Goal: Task Accomplishment & Management: Complete application form

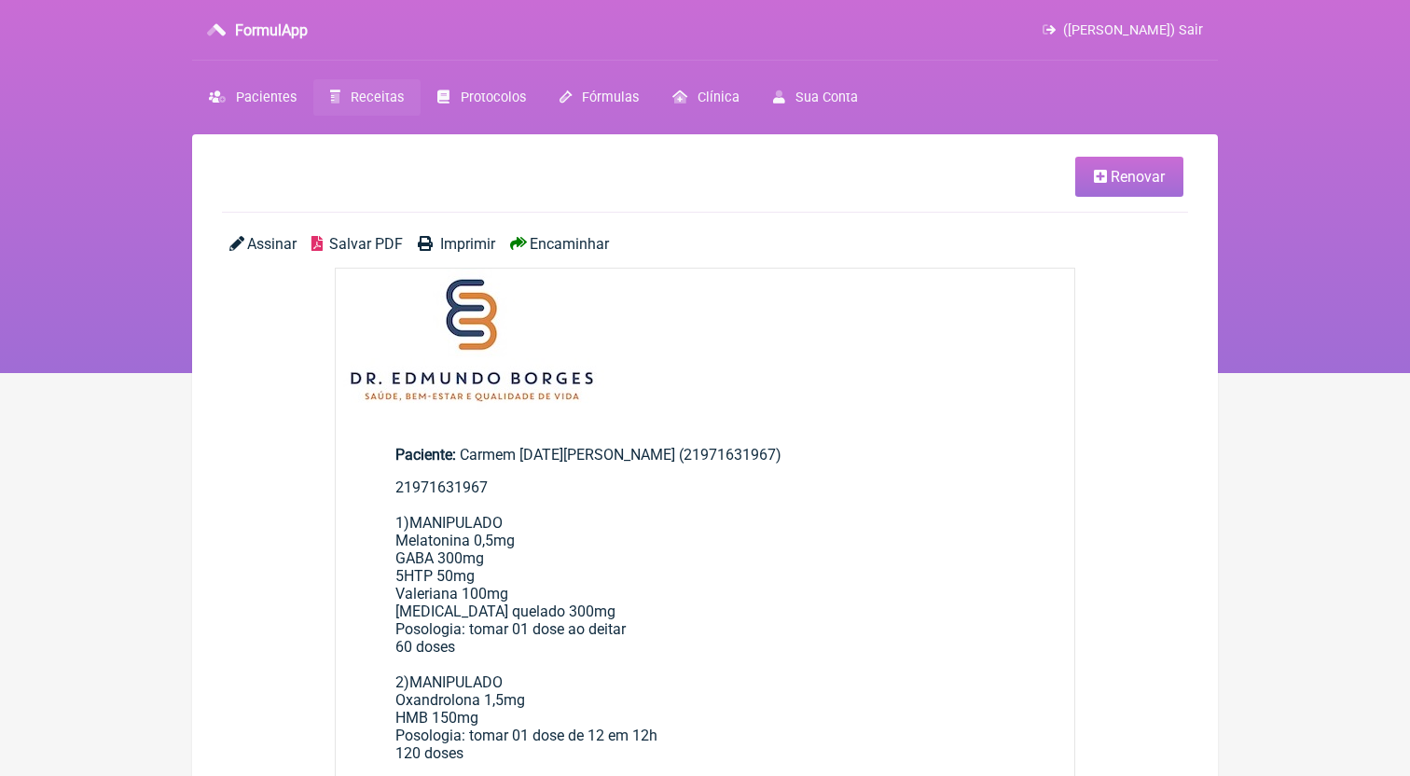
click at [393, 109] on link "Receitas" at bounding box center [366, 97] width 107 height 36
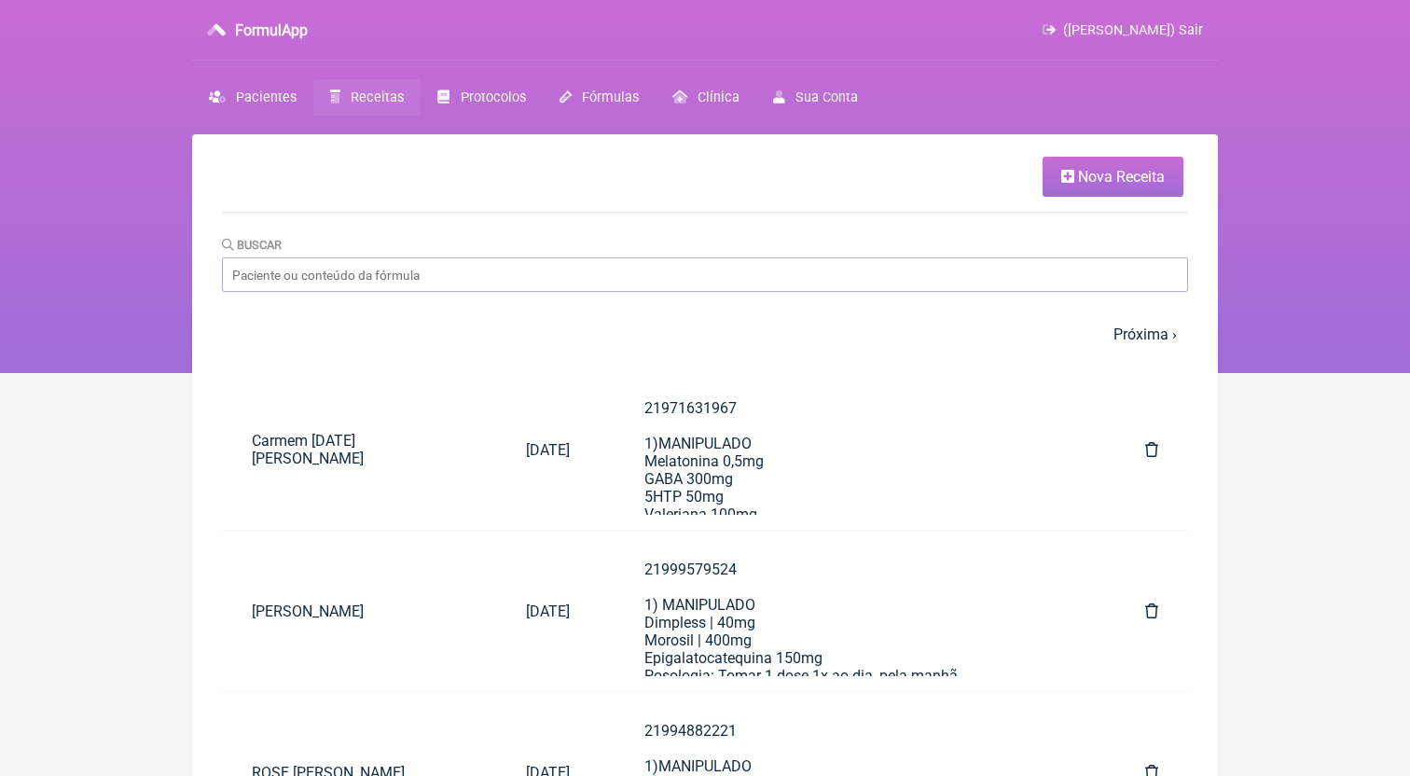
click at [1066, 167] on link "Nova Receita" at bounding box center [1112, 177] width 141 height 40
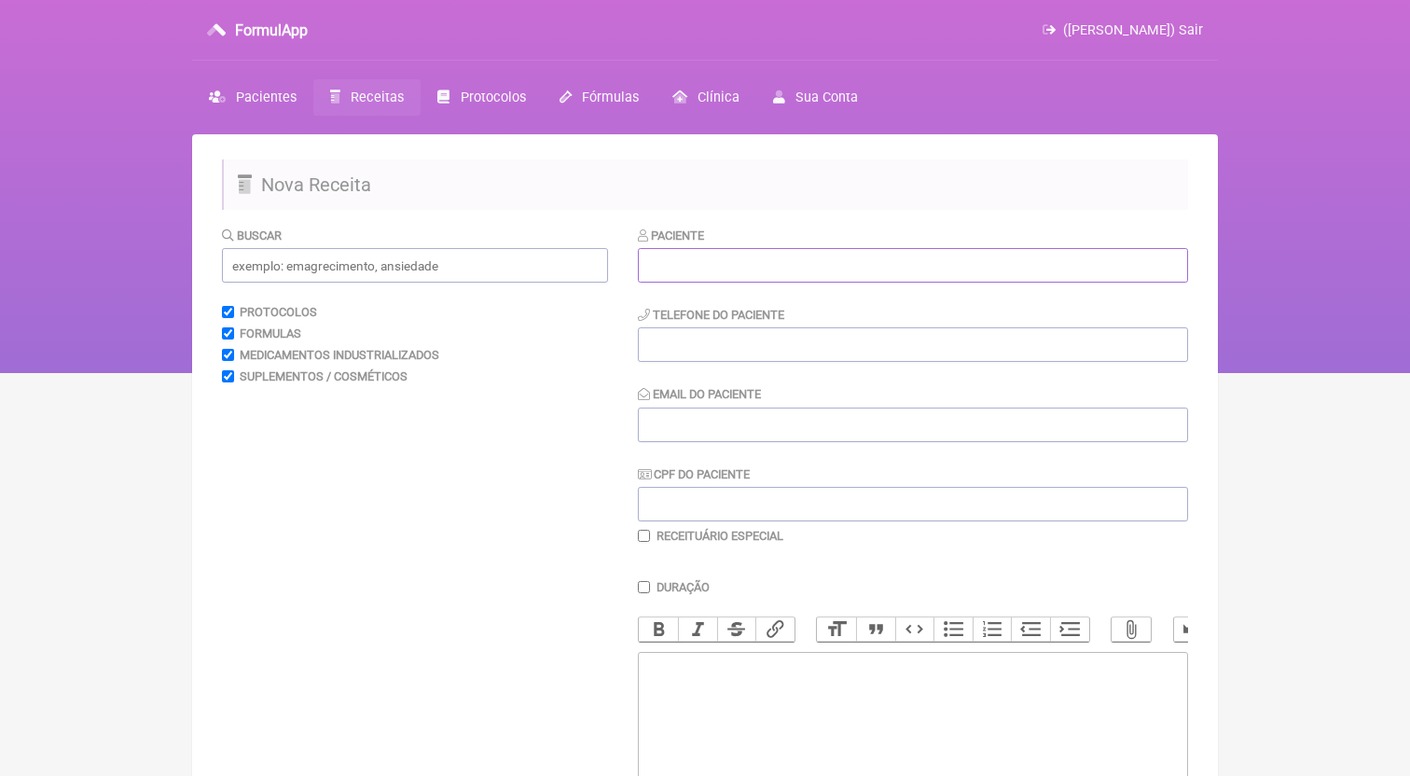
click at [784, 273] on input "text" at bounding box center [913, 265] width 550 height 34
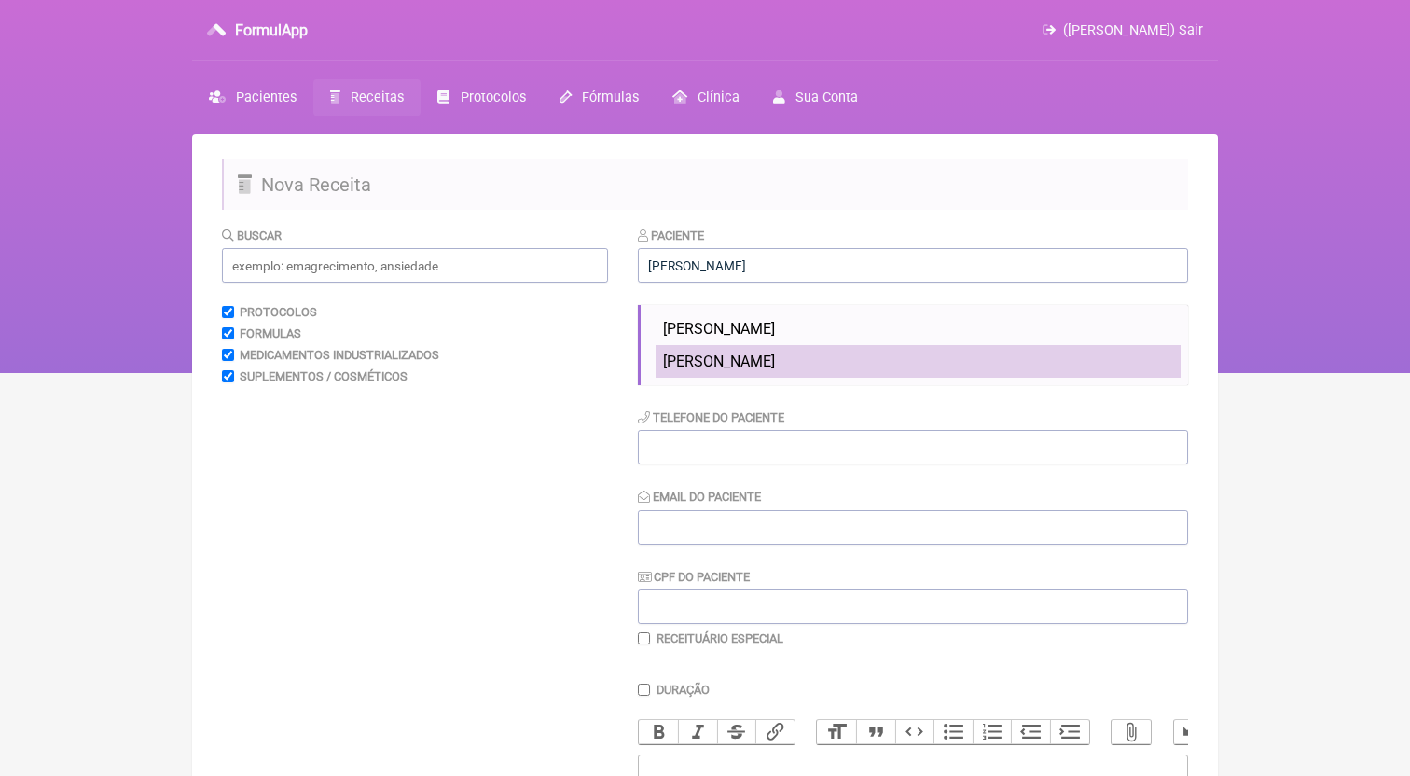
click at [775, 365] on span "[PERSON_NAME]" at bounding box center [719, 361] width 112 height 18
type input "[PERSON_NAME]"
type input "21973111160"
type input "[EMAIL_ADDRESS][DOMAIN_NAME]"
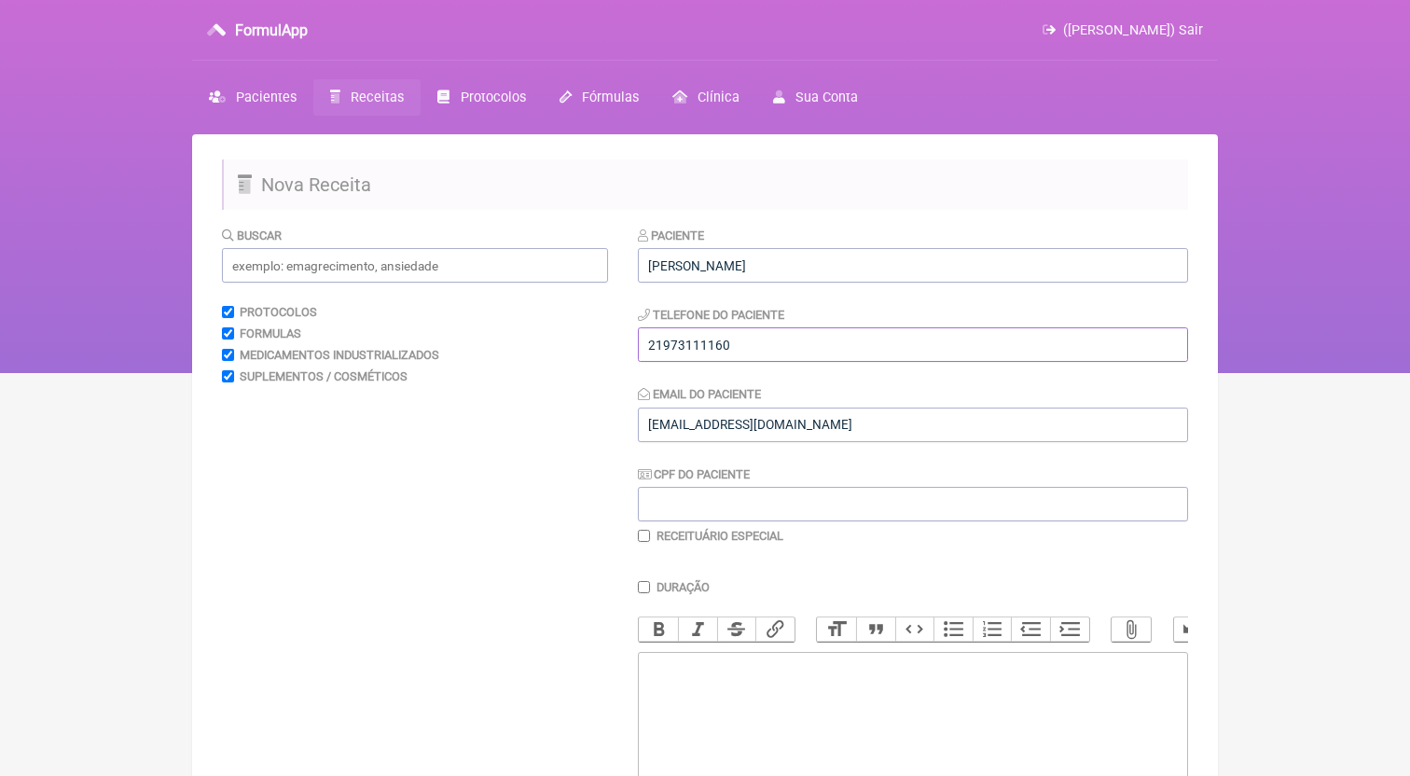
click at [792, 351] on input "21973111160" at bounding box center [913, 344] width 550 height 34
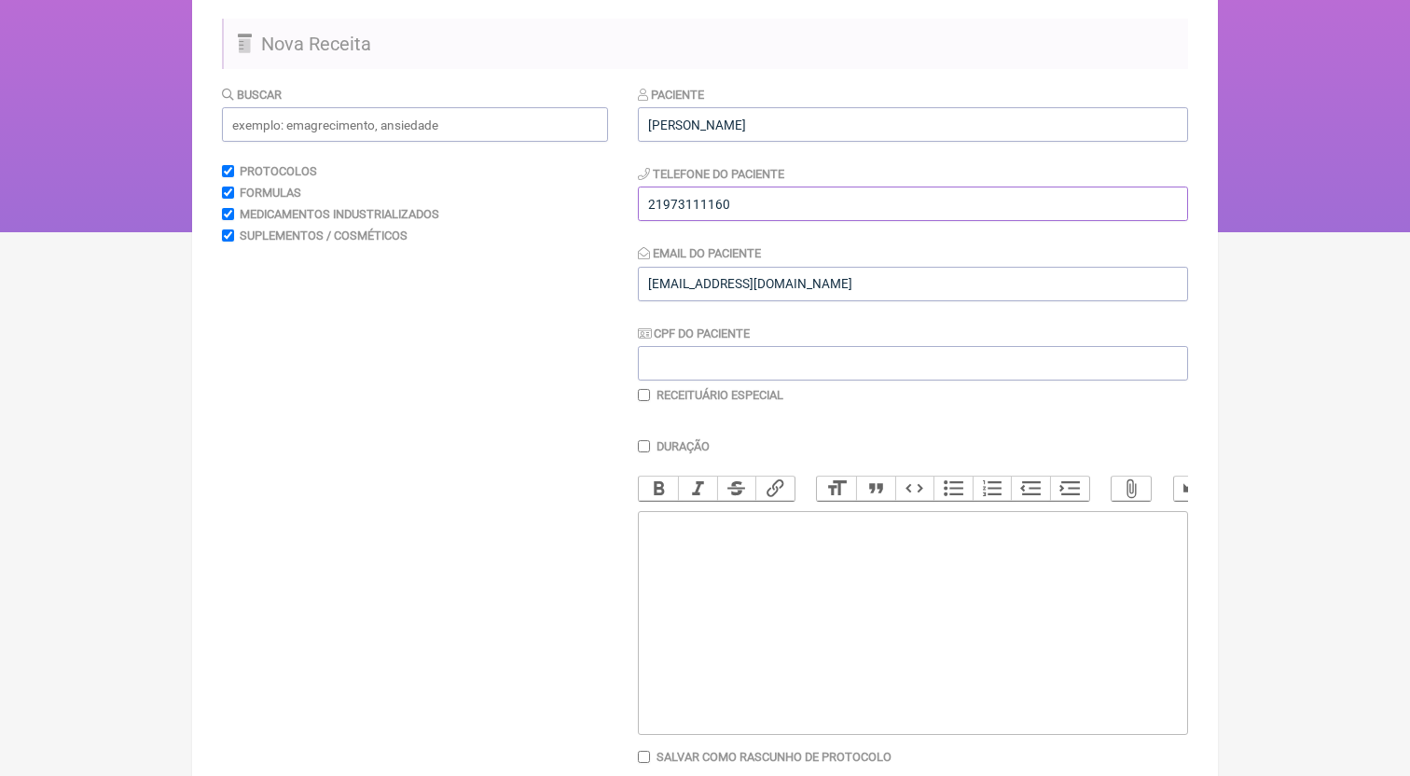
scroll to position [236, 0]
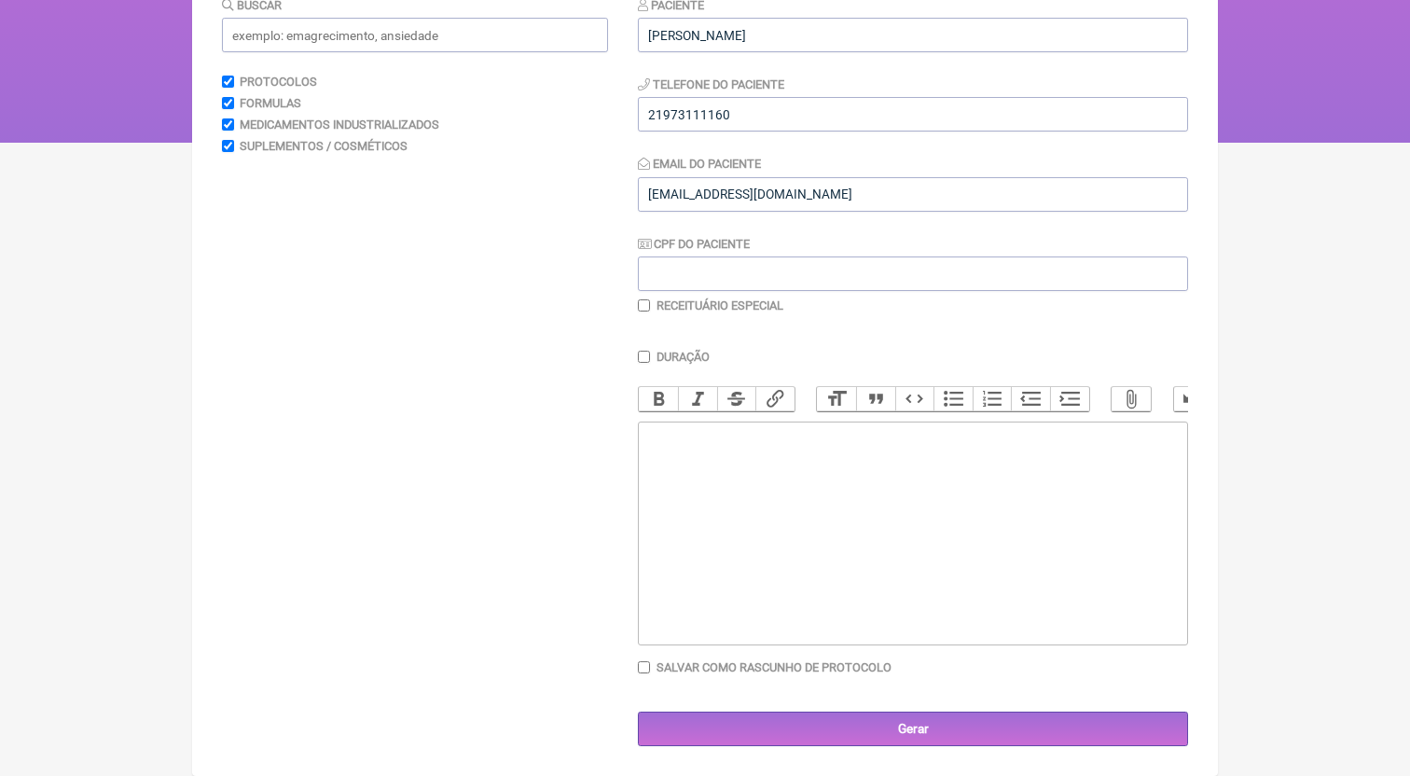
click at [847, 588] on trix-editor at bounding box center [913, 533] width 550 height 224
paste trix-editor "<div>21973111160</div>"
drag, startPoint x: 706, startPoint y: 435, endPoint x: 817, endPoint y: 434, distance: 111.0
click at [817, 434] on div "21973111160" at bounding box center [913, 437] width 530 height 18
click at [834, 448] on trix-editor "21973111160" at bounding box center [913, 533] width 550 height 224
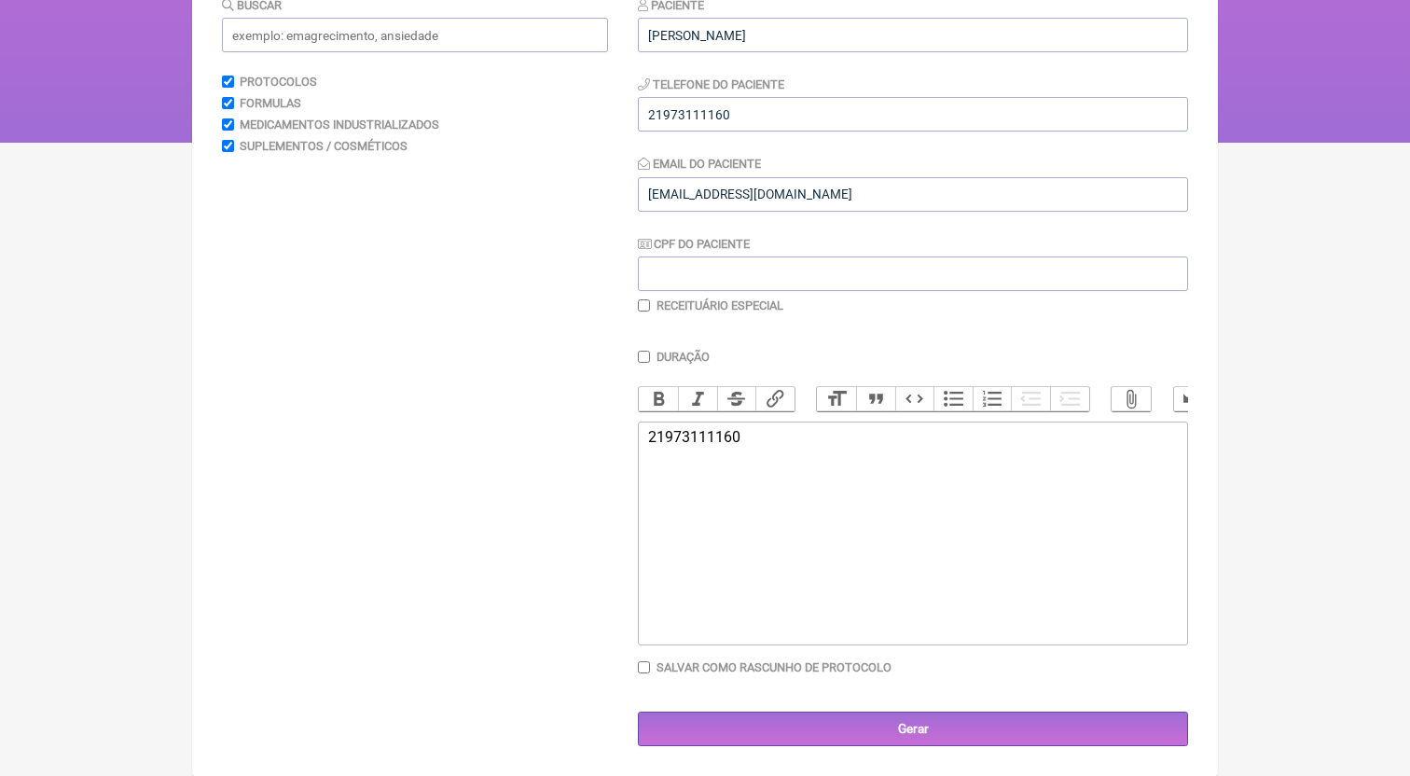
paste trix-editor "<div>21973111160<br><br>21973111160<br>1) MANIPULADO<br>Tadalafila 5mg<br>Anast…"
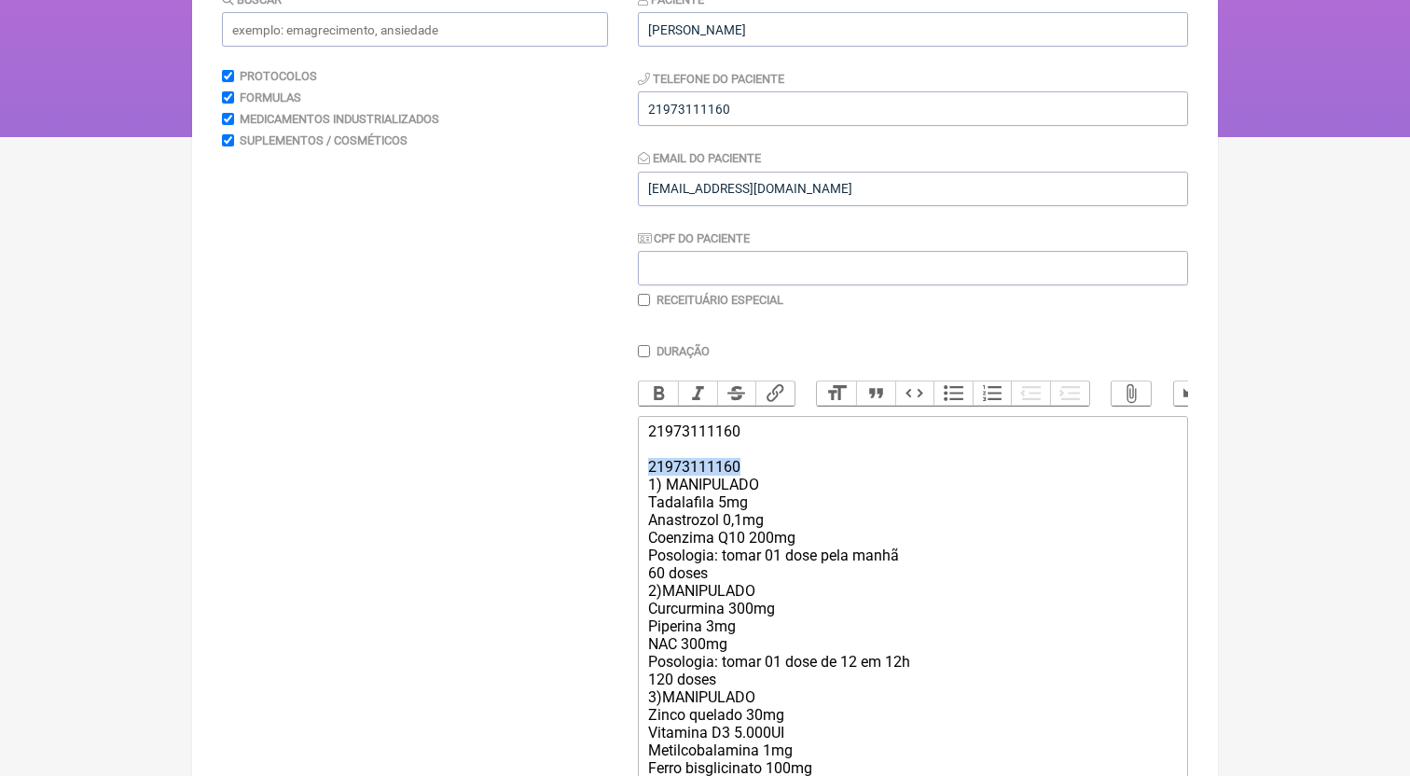
drag, startPoint x: 747, startPoint y: 471, endPoint x: 579, endPoint y: 463, distance: 168.0
click at [579, 463] on form "Buscar Protocolos Formulas Medicamentos Industrializados Suplementos / Cosmétic…" at bounding box center [705, 464] width 966 height 948
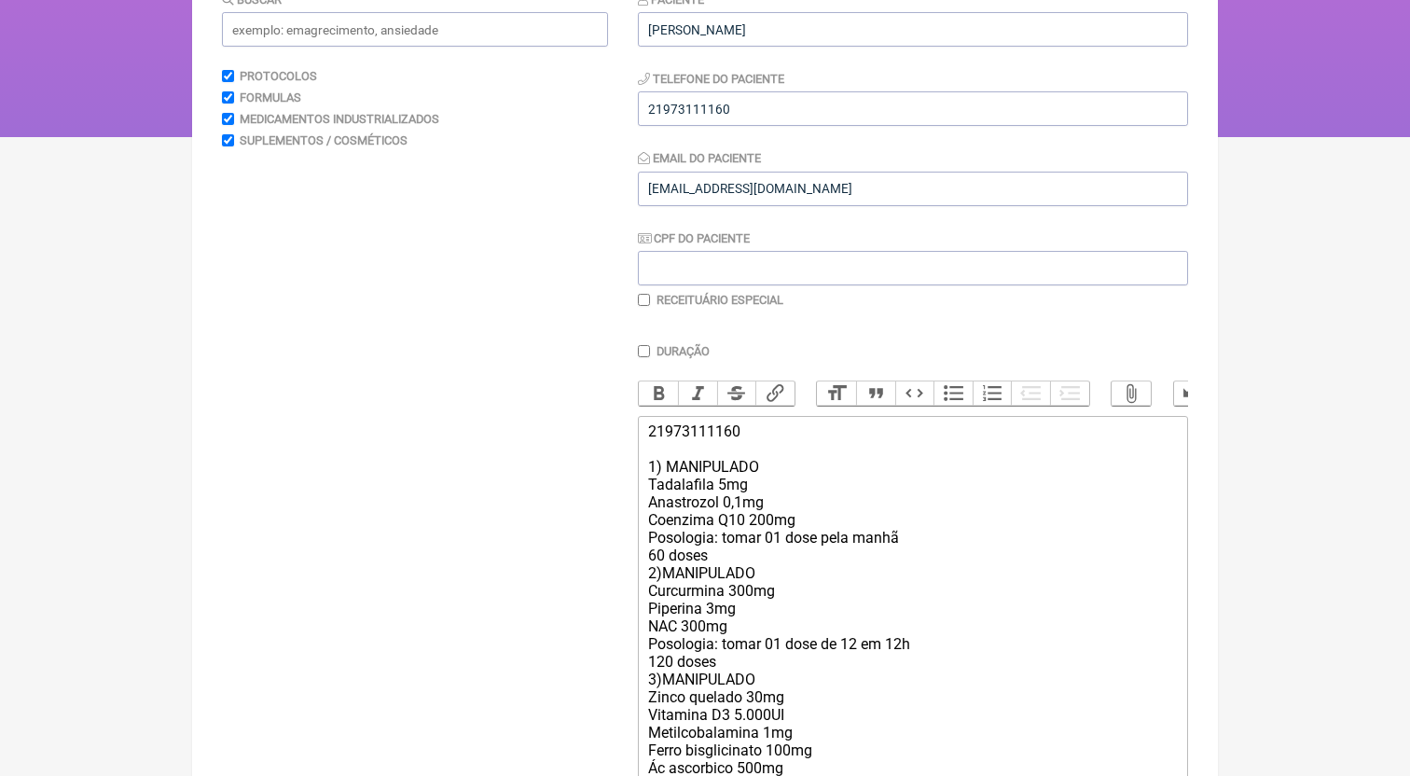
click at [743, 561] on div "21973111160 1) MANIPULADO Tadalafila 5mg Anastrozol 0,1mg Coenzima Q10 200mg Po…" at bounding box center [913, 617] width 530 height 390
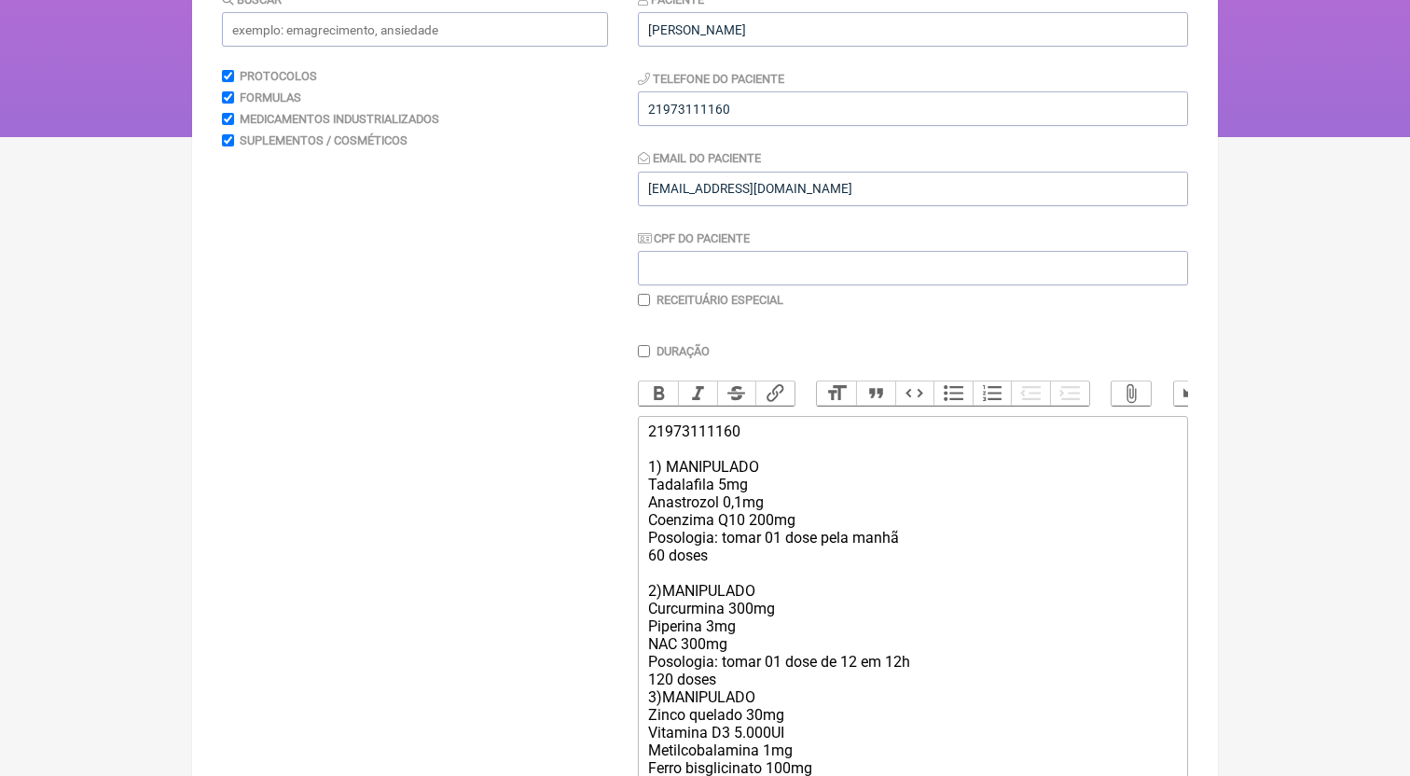
scroll to position [430, 0]
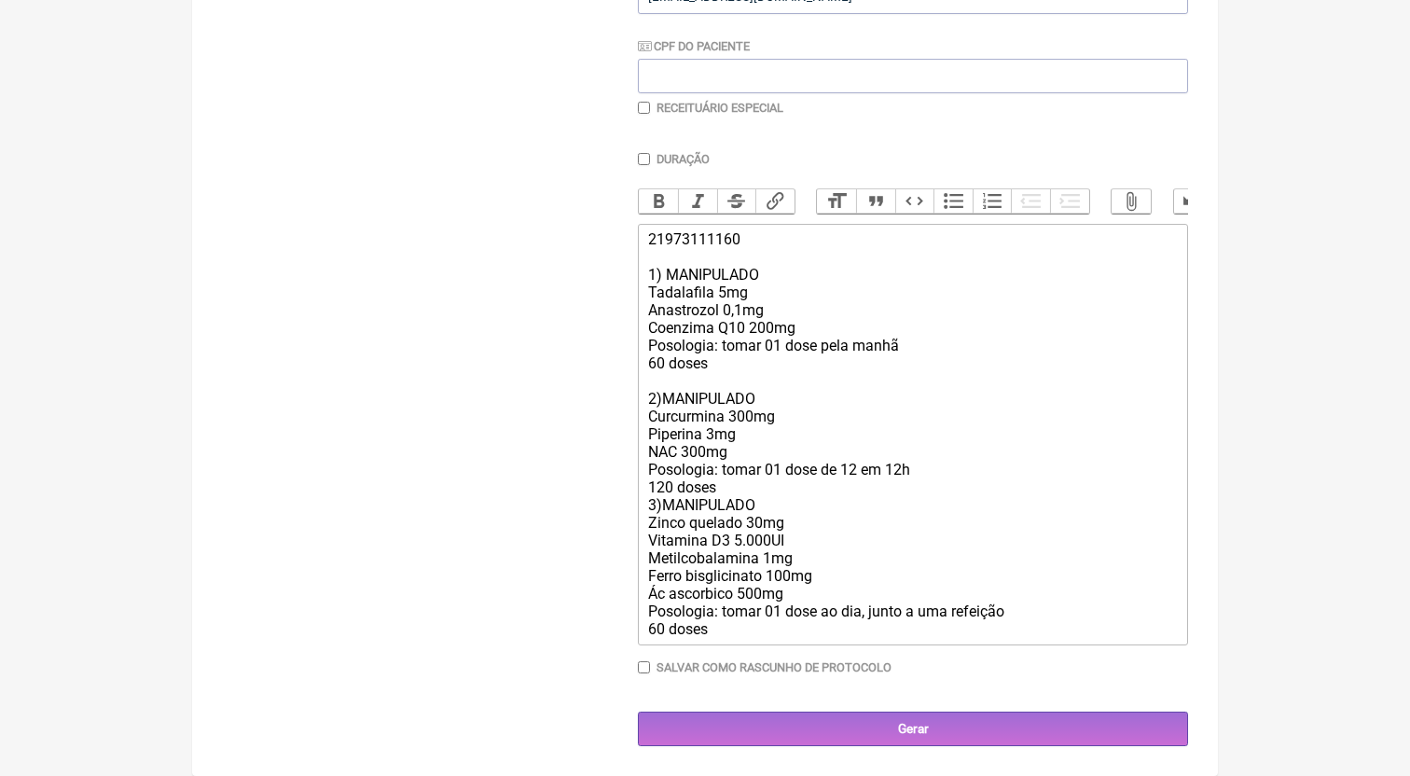
click at [737, 493] on div "21973111160 1) MANIPULADO Tadalafila 5mg Anastrozol 0,1mg Coenzima Q10 200mg Po…" at bounding box center [913, 433] width 530 height 407
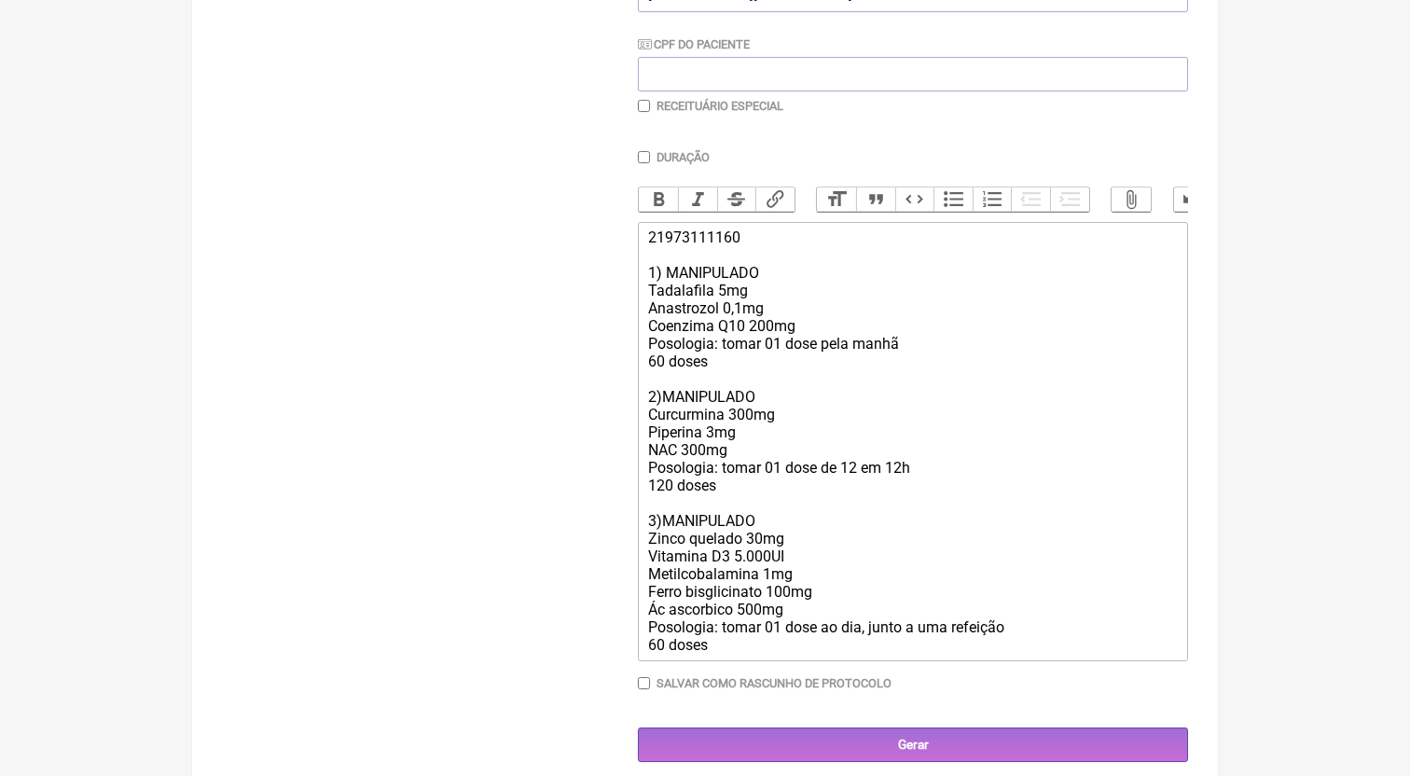
click at [746, 314] on div "21973111160 1) MANIPULADO Tadalafila 5mg Anastrozol 0,1mg Coenzima Q10 200mg Po…" at bounding box center [913, 440] width 530 height 425
drag, startPoint x: 656, startPoint y: 365, endPoint x: 642, endPoint y: 366, distance: 14.1
click at [642, 366] on trix-editor "21973111160 1) MANIPULADO Tadalafila 5mg Anastrozol 0,2mg Coenzima Q10 200mg Po…" at bounding box center [913, 441] width 550 height 439
click at [663, 494] on div "21973111160 1) MANIPULADO Tadalafila 5mg Anastrozol 0,2mg Coenzima Q10 200mg Po…" at bounding box center [913, 440] width 530 height 425
click at [743, 566] on div "21973111160 1) MANIPULADO Tadalafila 5mg Anastrozol 0,2mg Coenzima Q10 200mg Po…" at bounding box center [913, 440] width 530 height 425
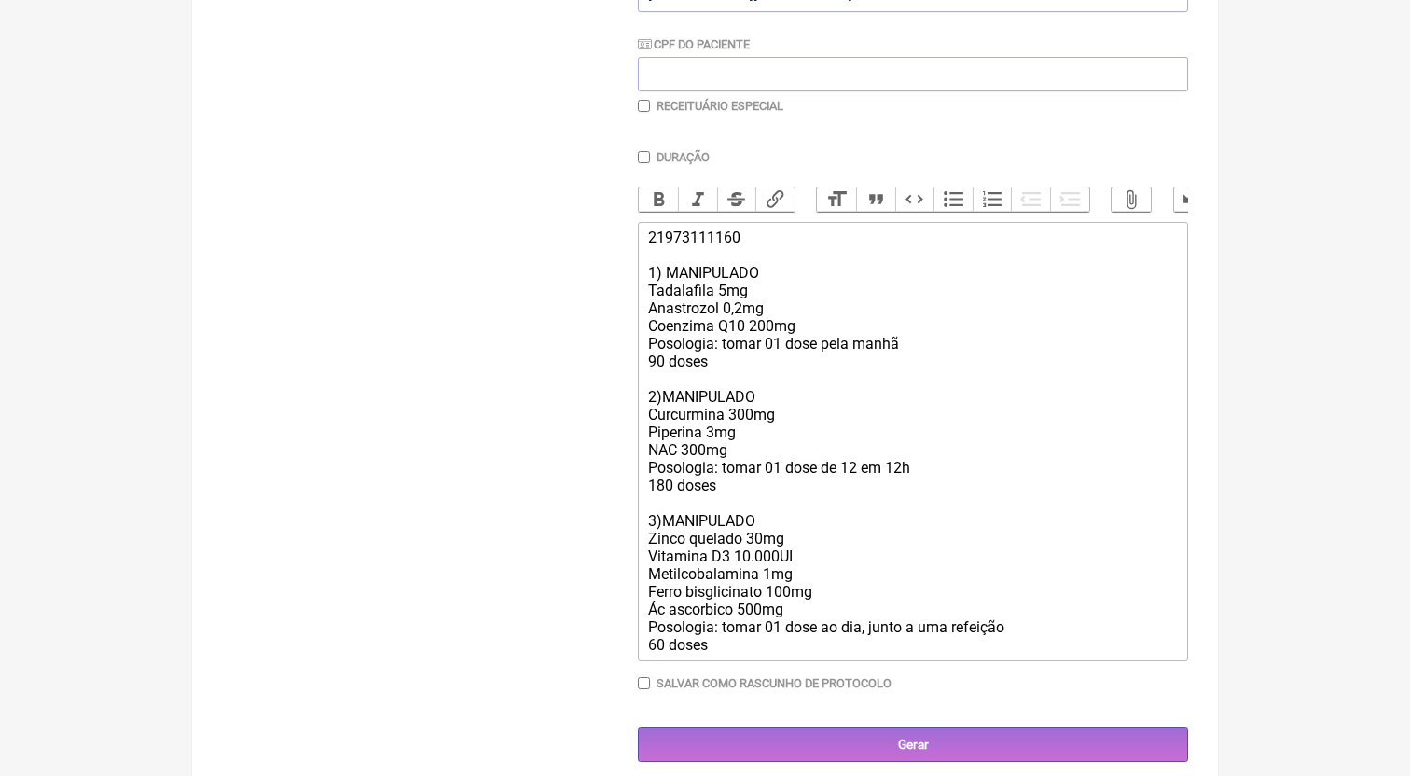
click at [830, 579] on div "21973111160 1) MANIPULADO Tadalafila 5mg Anastrozol 0,2mg Coenzima Q10 200mg Po…" at bounding box center [913, 440] width 530 height 425
click at [631, 560] on form "Buscar Protocolos Formulas Medicamentos Industrializados Suplementos / Cosmétic…" at bounding box center [705, 279] width 966 height 966
click at [693, 557] on div "21973111160 1) MANIPULADO Tadalafila 5mg Anastrozol 0,2mg Coenzima Q10 200mg Po…" at bounding box center [913, 440] width 530 height 425
drag, startPoint x: 658, startPoint y: 649, endPoint x: 628, endPoint y: 645, distance: 30.1
click at [628, 645] on form "Buscar Protocolos Formulas Medicamentos Industrializados Suplementos / Cosmétic…" at bounding box center [705, 279] width 966 height 966
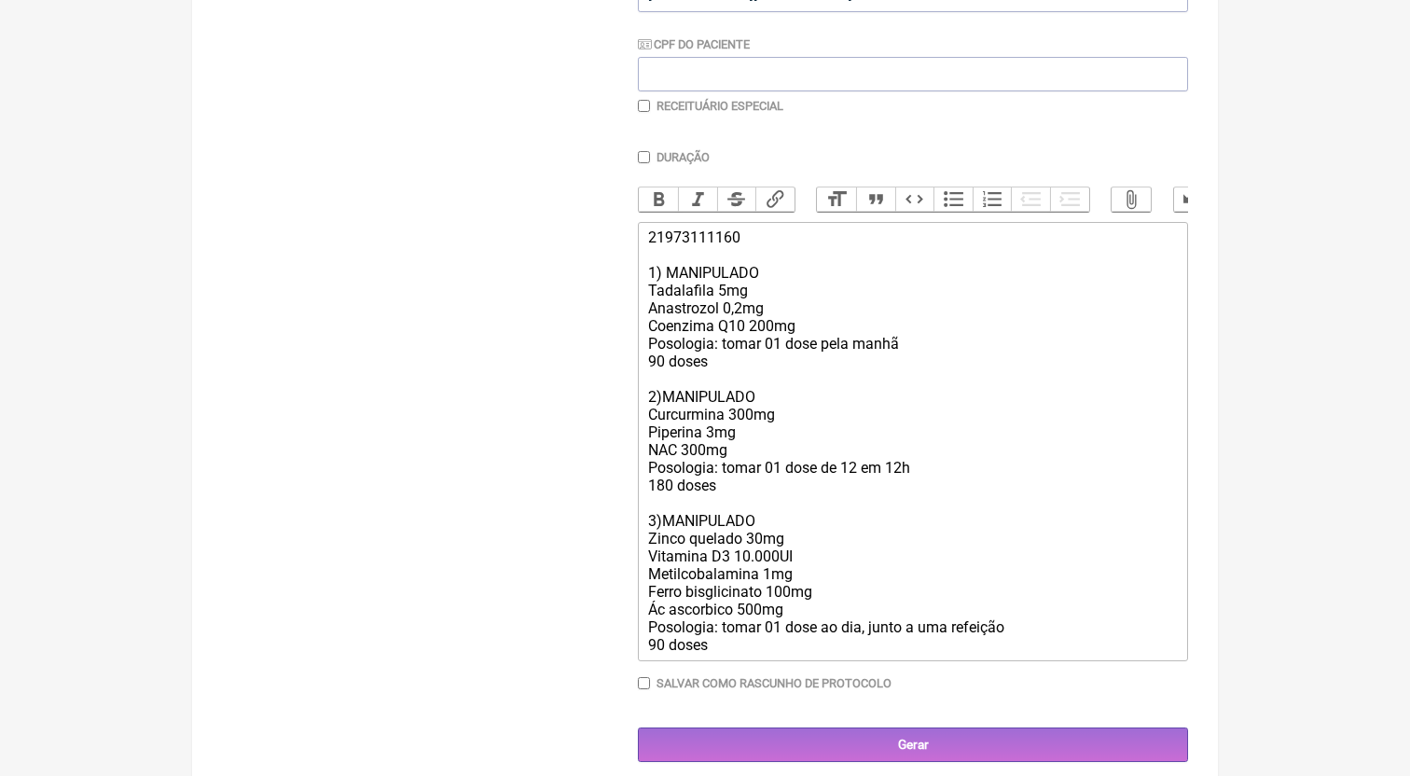
click at [762, 493] on div "21973111160 1) MANIPULADO Tadalafila 5mg Anastrozol 0,2mg Coenzima Q10 200mg Po…" at bounding box center [913, 440] width 530 height 425
click at [818, 608] on div "21973111160 1) MANIPULADO Tadalafila 5mg Anastrozol 0,2mg Coenzima Q10 200mg Po…" at bounding box center [913, 440] width 530 height 425
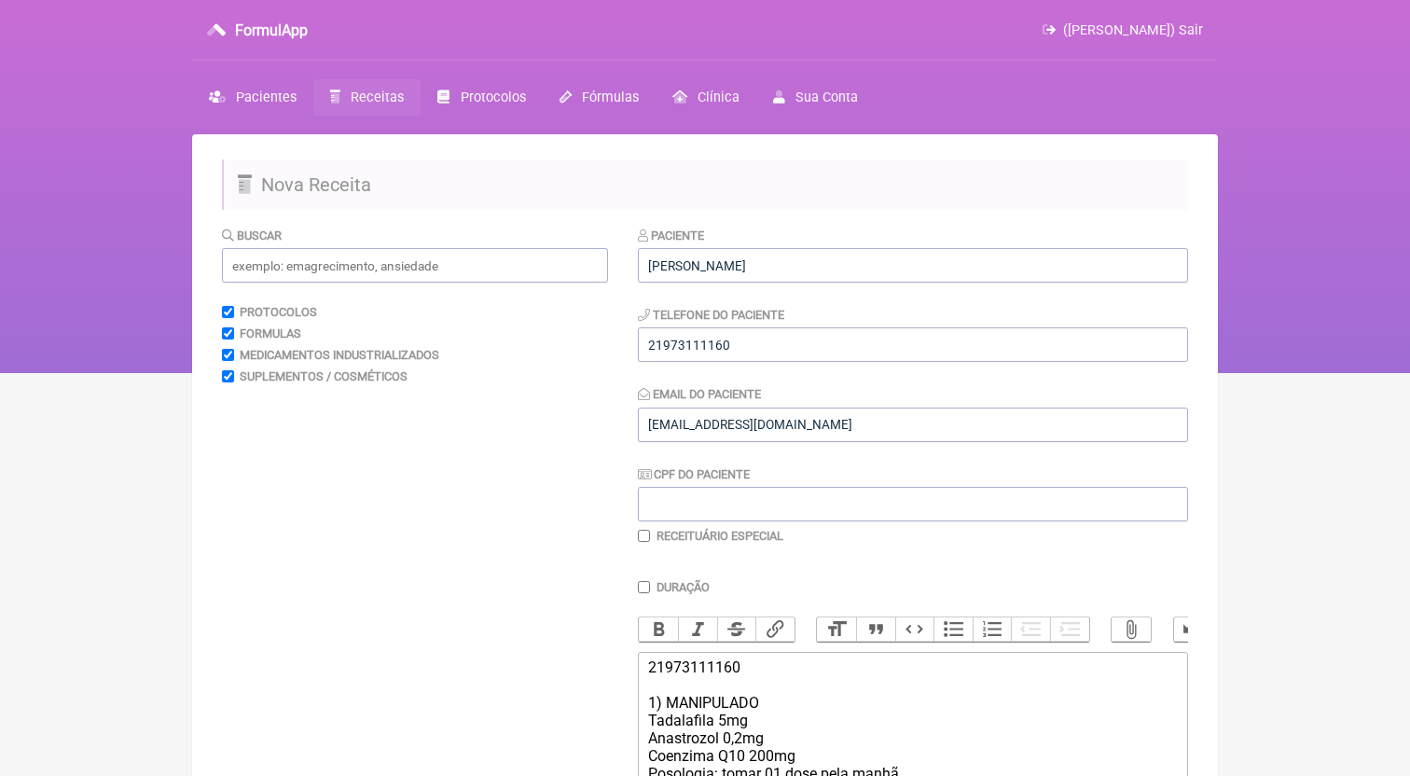
scroll to position [451, 0]
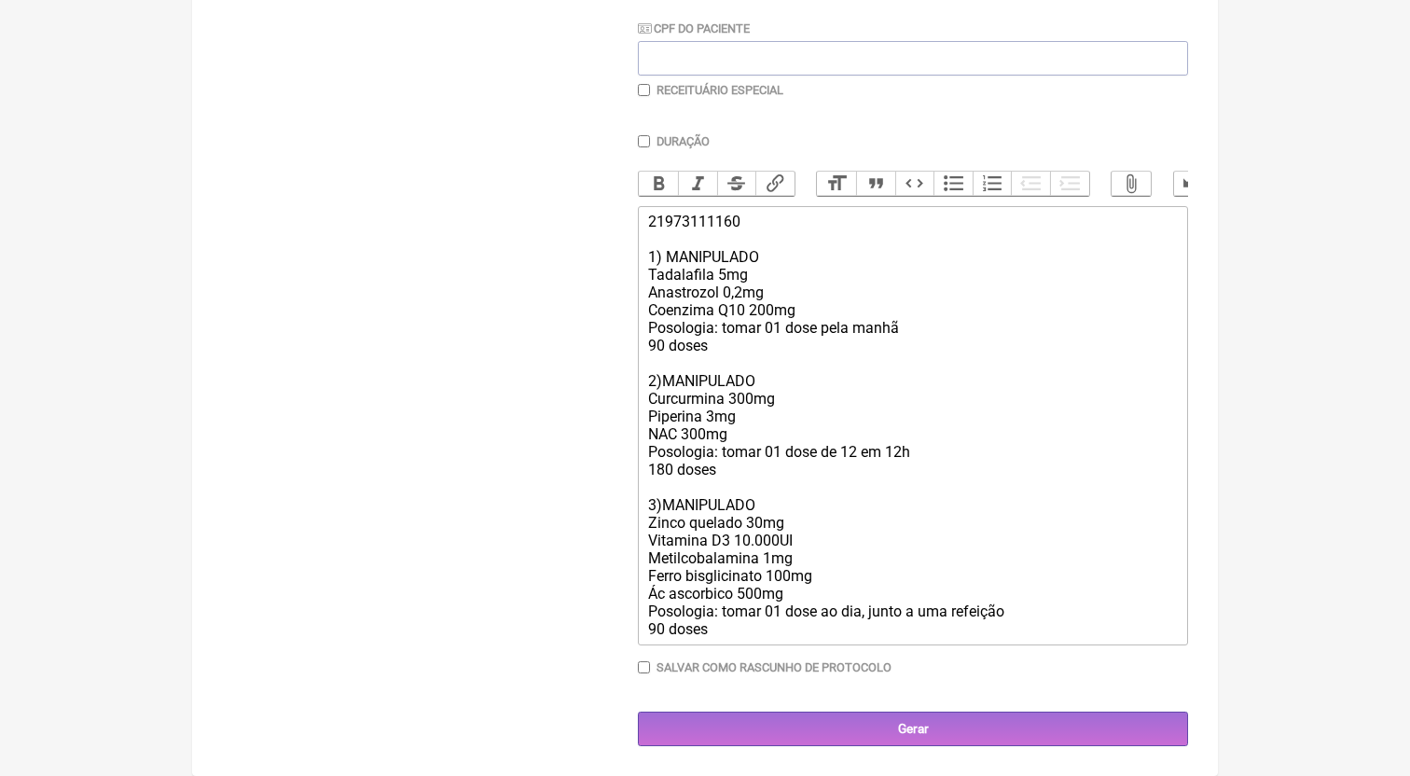
click at [806, 586] on div "21973111160 1) MANIPULADO Tadalafila 5mg Anastrozol 0,2mg Coenzima Q10 200mg Po…" at bounding box center [913, 425] width 530 height 425
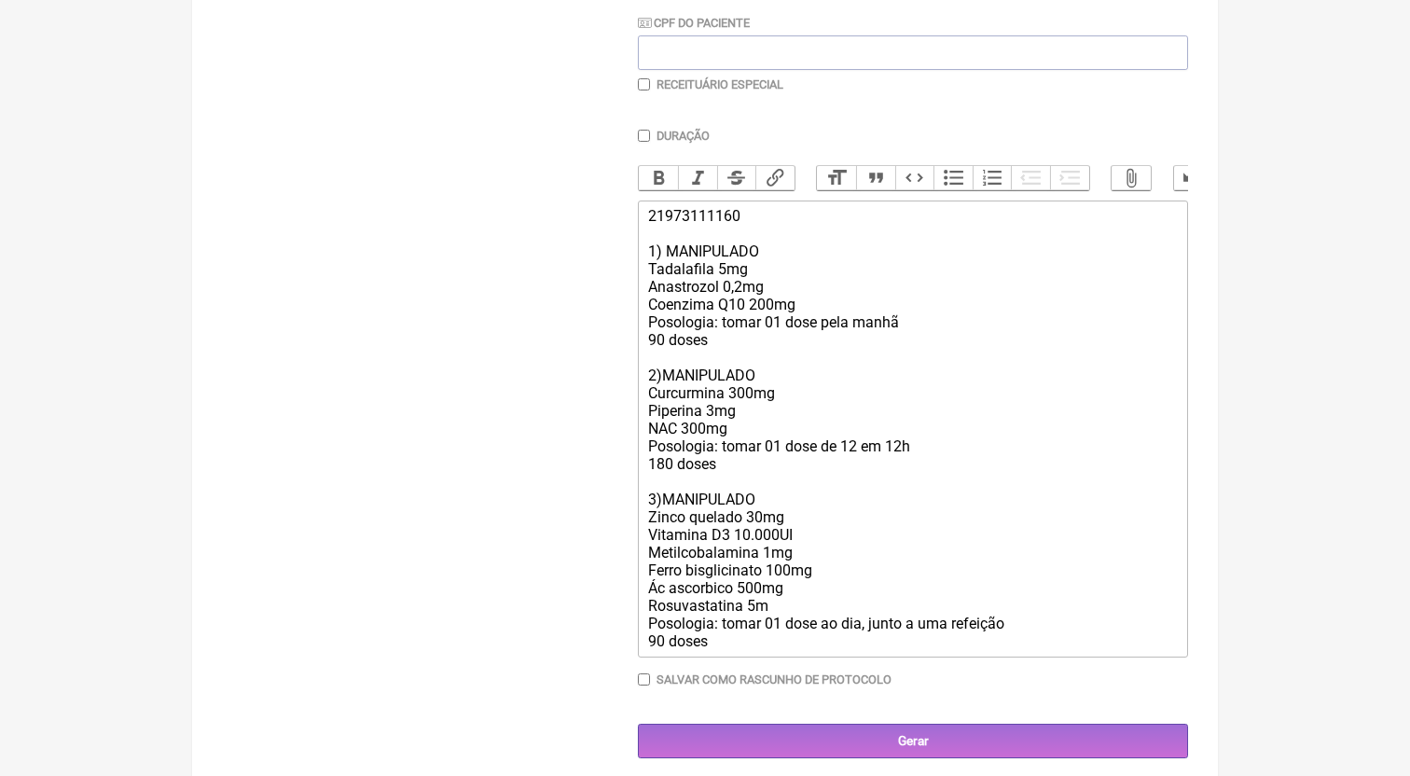
type trix-editor "<div>21973111160<br><br>1) MANIPULADO<br>Tadalafila 5mg<br>Anastrozol 0,2mg<br>…"
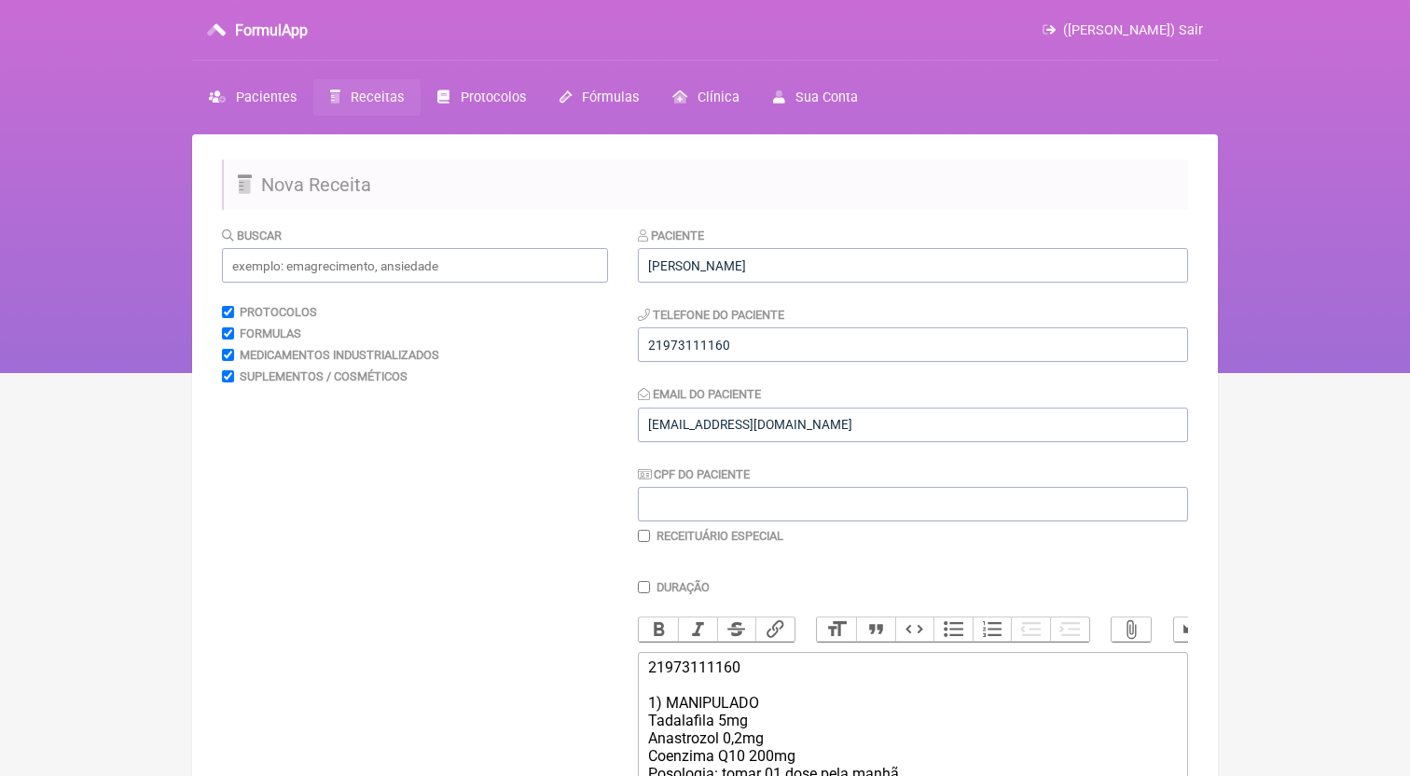
scroll to position [469, 0]
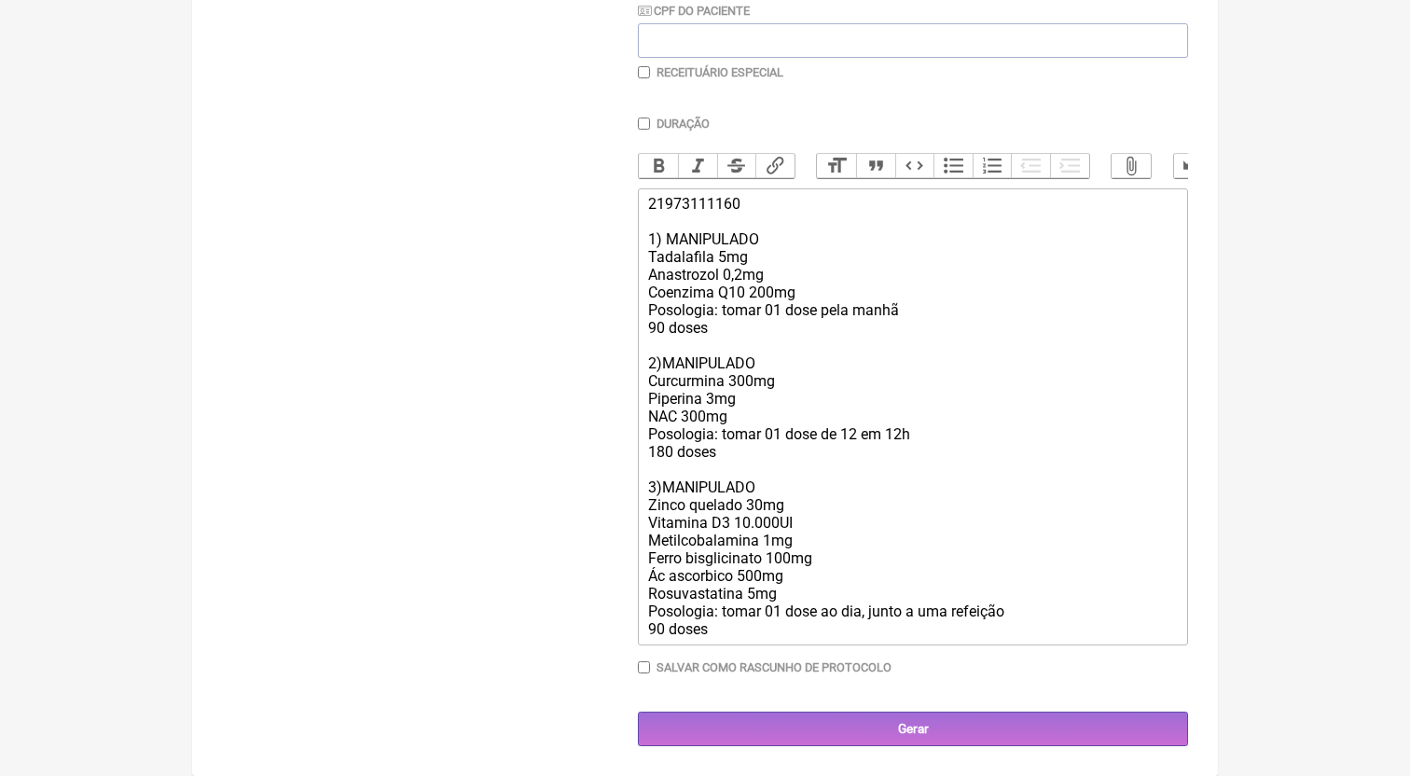
click at [776, 707] on div "Paciente [PERSON_NAME] DOS SANTOS Telefone do Paciente 21973111160 Email do Pac…" at bounding box center [913, 254] width 550 height 984
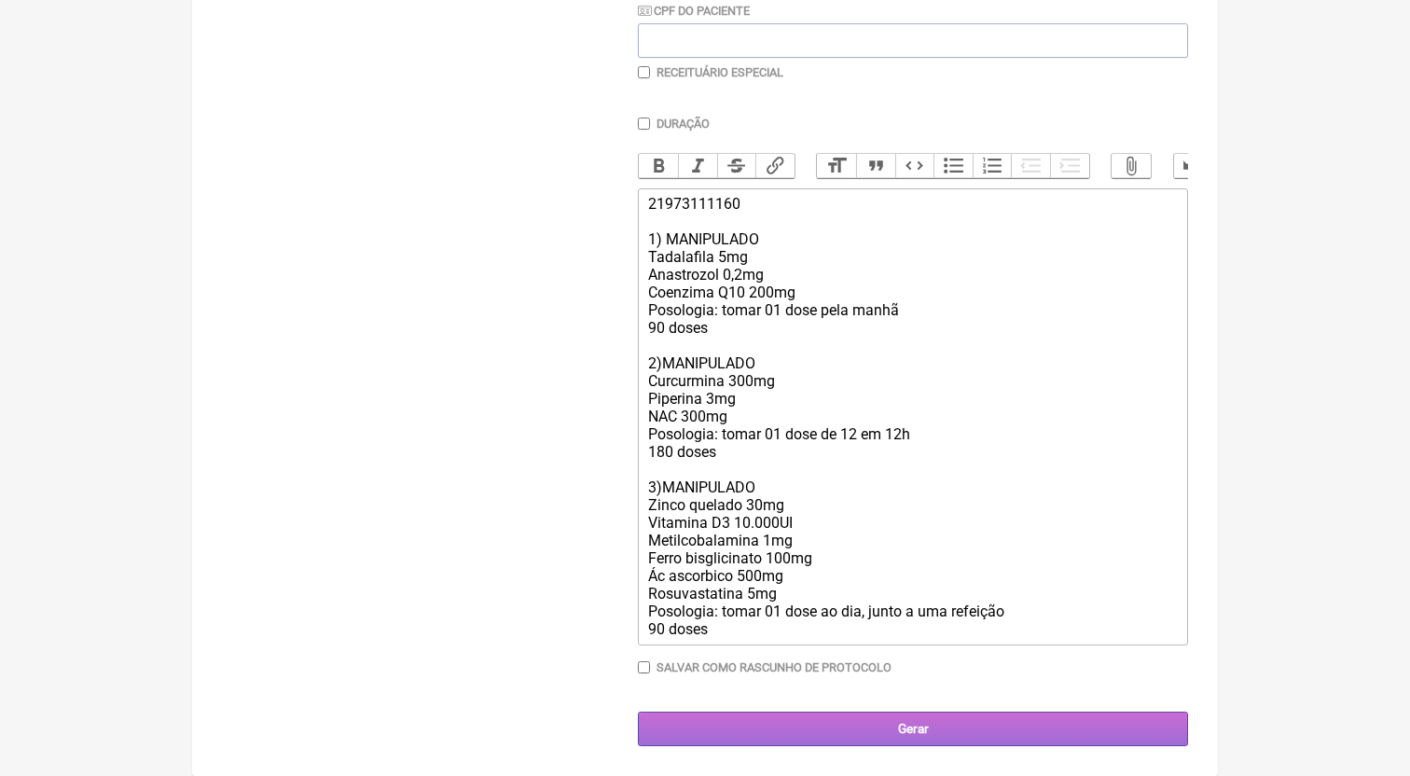
click at [770, 731] on input "Gerar" at bounding box center [913, 728] width 550 height 34
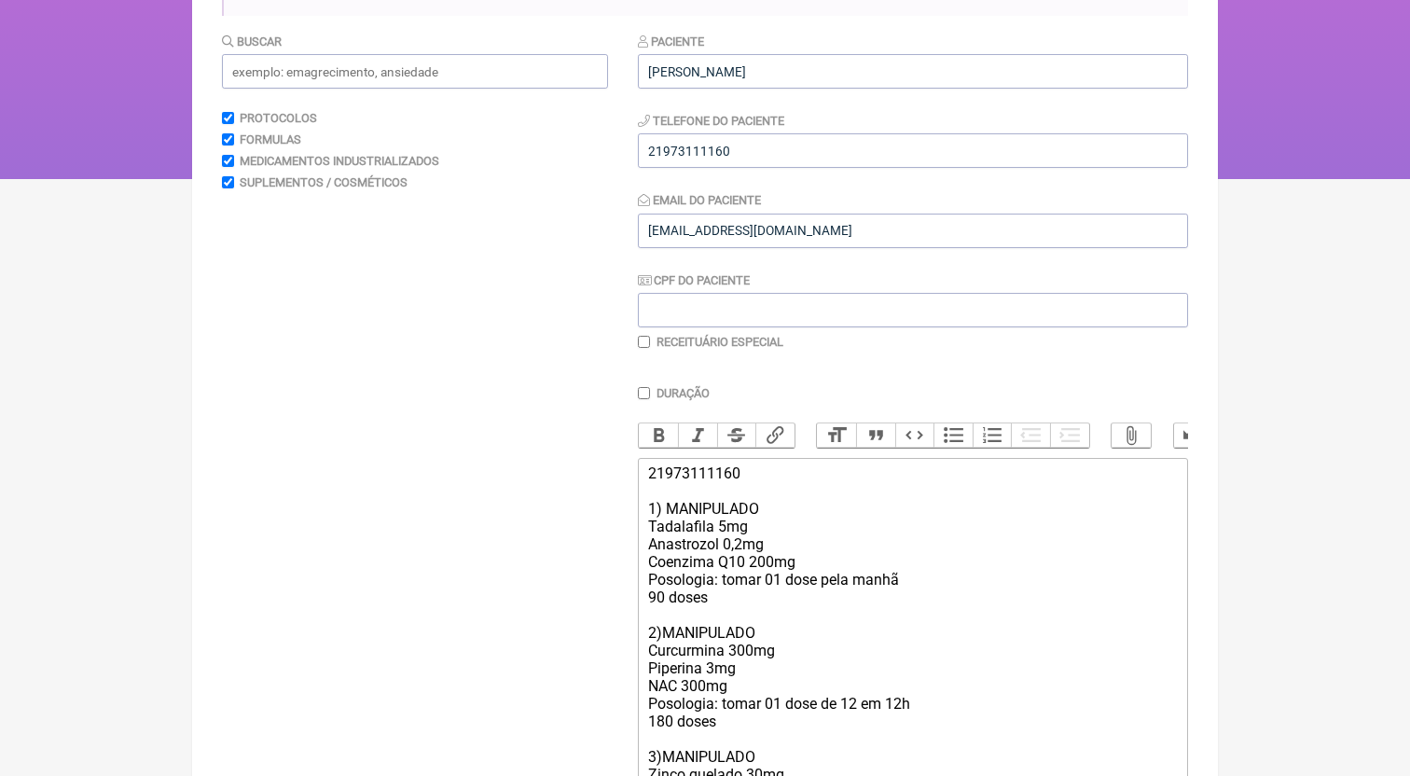
scroll to position [98, 0]
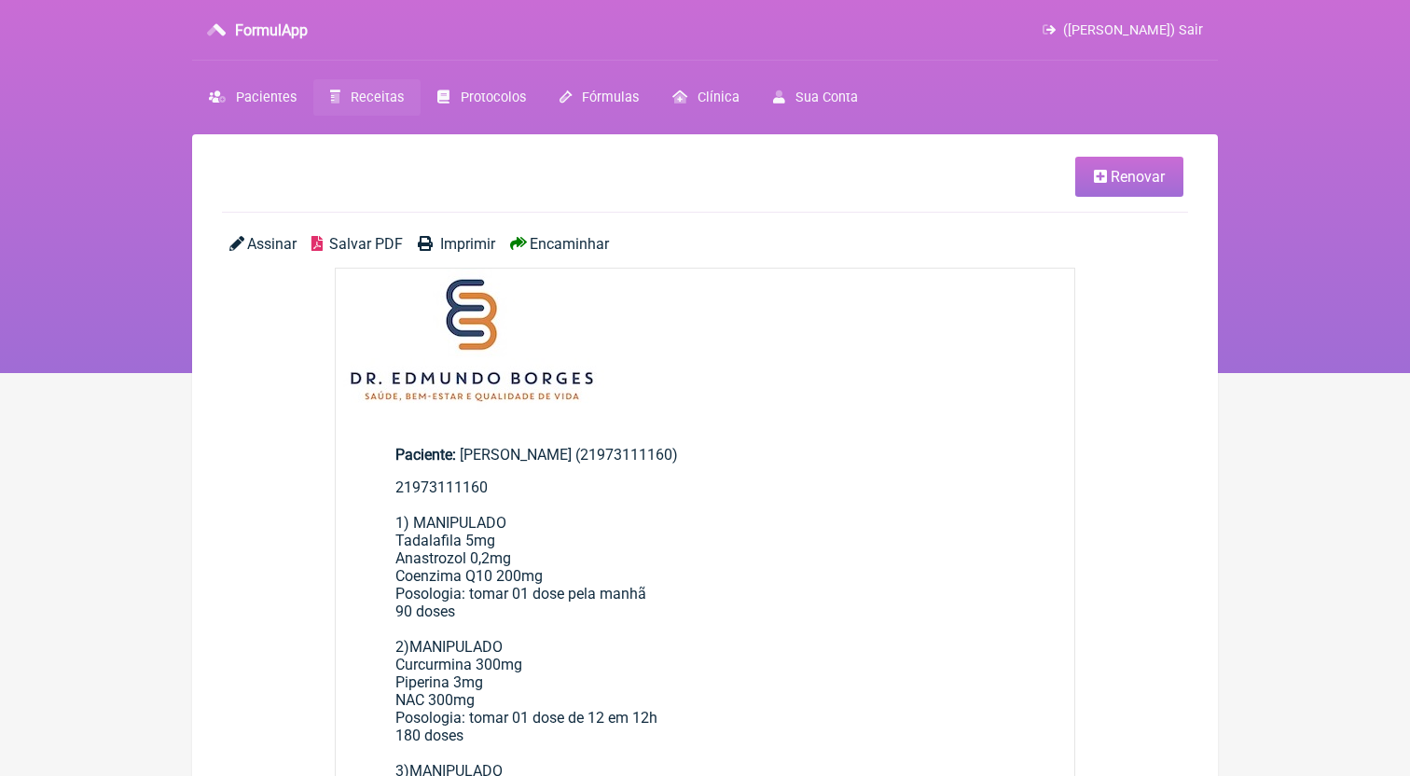
click at [377, 246] on span "Salvar PDF" at bounding box center [366, 244] width 74 height 18
